Goal: Transaction & Acquisition: Download file/media

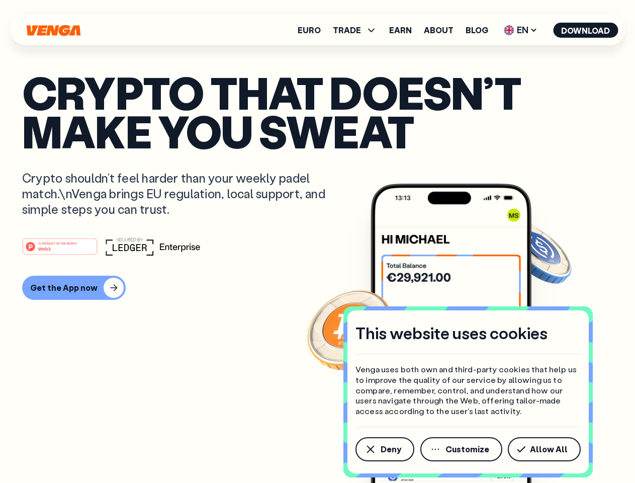
click at [317, 241] on div "#1 PRODUCT OF THE MONTH Web3" at bounding box center [317, 246] width 591 height 18
click at [384, 449] on span "Deny" at bounding box center [391, 449] width 21 height 8
click at [462, 449] on img at bounding box center [451, 352] width 161 height 337
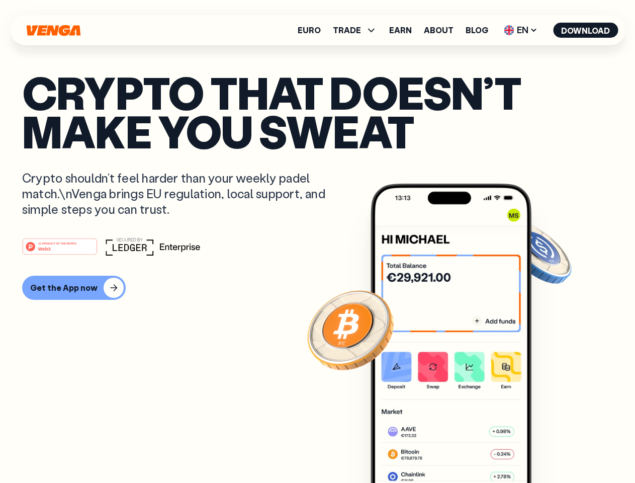
click at [546, 449] on article "Crypto that doesn’t make you sweat Crypto shouldn’t feel harder than your weekl…" at bounding box center [317, 261] width 591 height 377
click at [358, 30] on span "TRADE" at bounding box center [347, 30] width 28 height 8
click at [521, 30] on span "EN" at bounding box center [520, 30] width 41 height 16
click at [586, 30] on button "Download" at bounding box center [585, 30] width 65 height 15
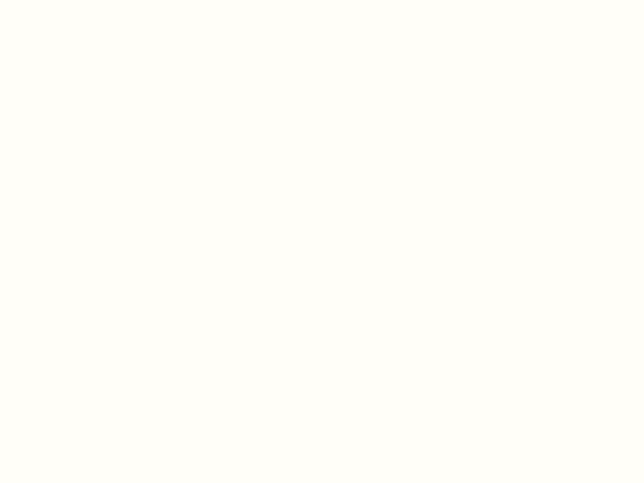
click at [317, 0] on html "This website uses cookies Venga uses both own and third-party cookies that help…" at bounding box center [322, 0] width 644 height 0
click at [72, 0] on html "This website uses cookies Venga uses both own and third-party cookies that help…" at bounding box center [322, 0] width 644 height 0
click at [61, 0] on html "This website uses cookies Venga uses both own and third-party cookies that help…" at bounding box center [322, 0] width 644 height 0
